Goal: Task Accomplishment & Management: Use online tool/utility

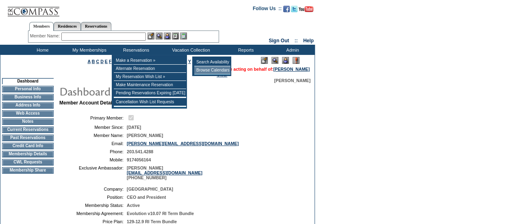
click at [201, 69] on td "Browse Calendars" at bounding box center [212, 70] width 36 height 8
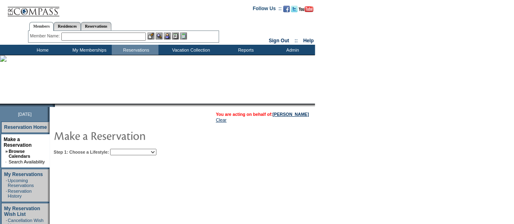
click at [156, 151] on select "Beach Leisure Metropolitan Mountain OIAL for Adventure OIAL for Couples OIAL fo…" at bounding box center [133, 152] width 46 height 6
select select "Beach"
click at [124, 149] on select "Beach Leisure Metropolitan Mountain OIAL for Adventure OIAL for Couples OIAL fo…" at bounding box center [133, 152] width 46 height 6
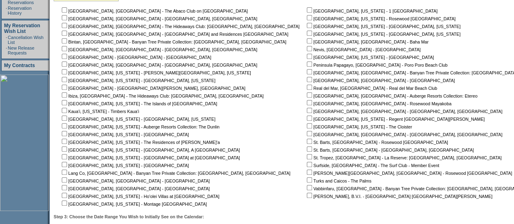
scroll to position [182, 0]
click at [67, 58] on input "checkbox" at bounding box center [64, 56] width 5 height 5
checkbox input "true"
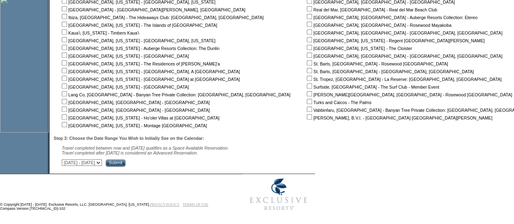
scroll to position [263, 0]
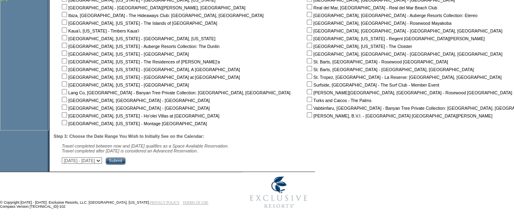
click at [102, 161] on select "October 3, 2025 - November 17, 2025 November 18, 2025 - January 1, 2026 January…" at bounding box center [82, 160] width 40 height 6
select select "1/2/2026|2/15/2026"
click at [66, 159] on select "October 3, 2025 - November 17, 2025 November 18, 2025 - January 1, 2026 January…" at bounding box center [82, 160] width 40 height 6
click at [125, 161] on input "Submit" at bounding box center [116, 160] width 20 height 7
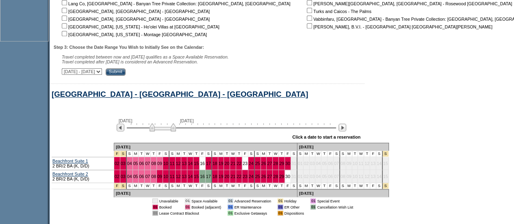
scroll to position [354, 0]
